Goal: Task Accomplishment & Management: Manage account settings

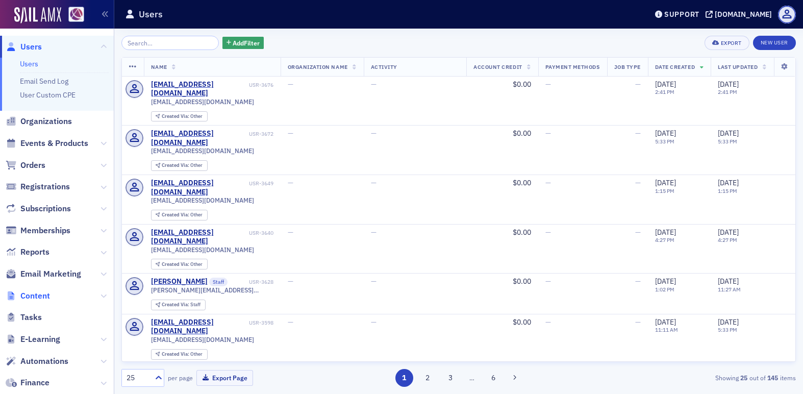
click at [30, 293] on span "Content" at bounding box center [35, 295] width 30 height 11
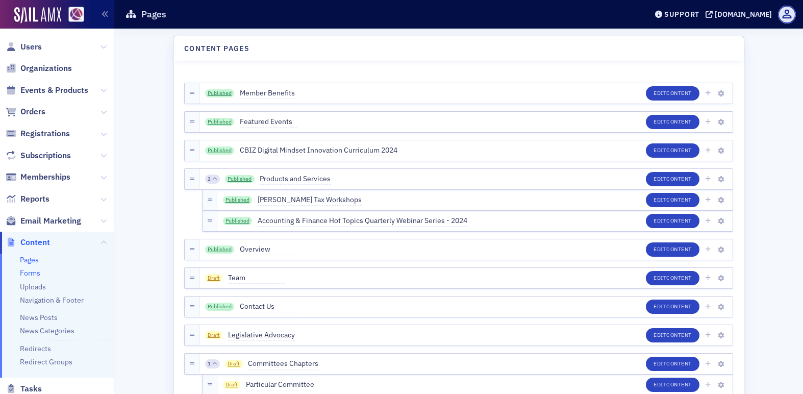
click at [33, 276] on link "Forms" at bounding box center [30, 272] width 20 height 9
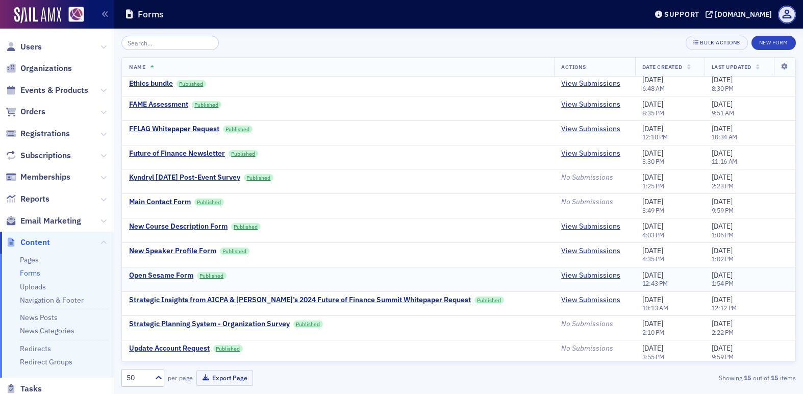
scroll to position [81, 0]
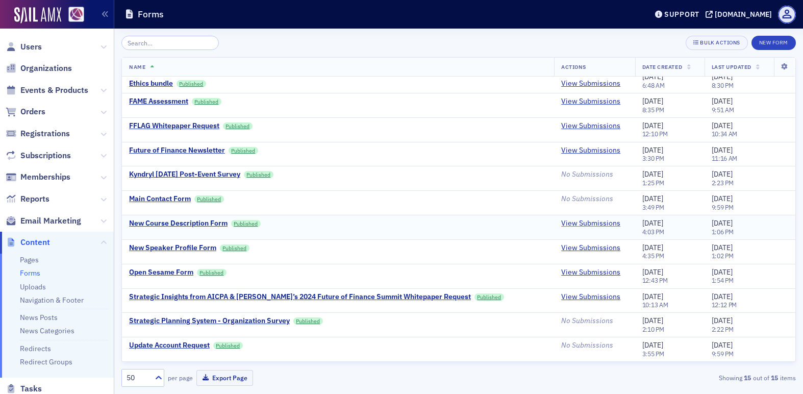
click at [561, 220] on link "View Submissions" at bounding box center [590, 223] width 59 height 9
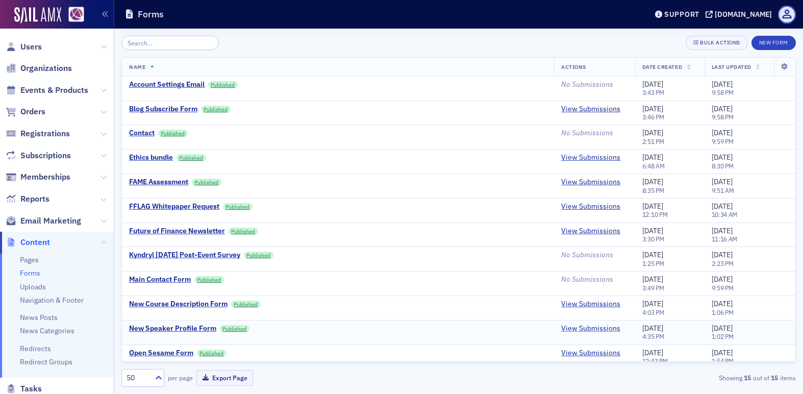
click at [561, 330] on link "View Submissions" at bounding box center [590, 328] width 59 height 9
click at [561, 304] on link "View Submissions" at bounding box center [590, 304] width 59 height 9
